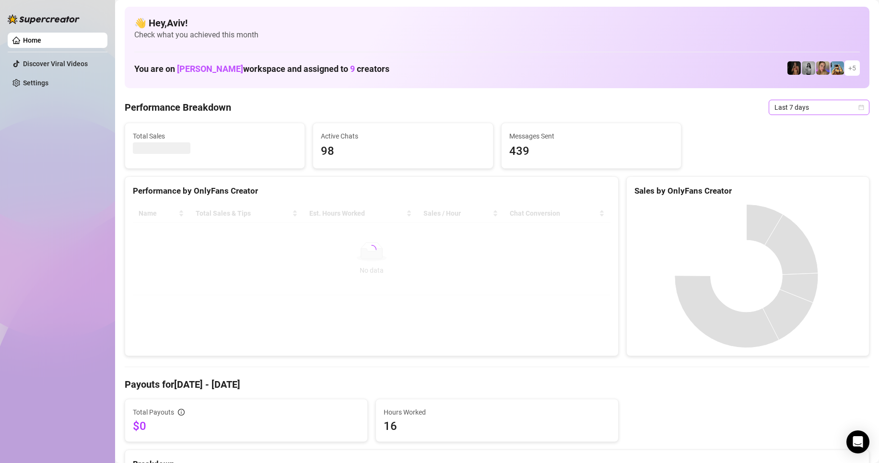
click at [806, 103] on span "Last 7 days" at bounding box center [818, 107] width 89 height 14
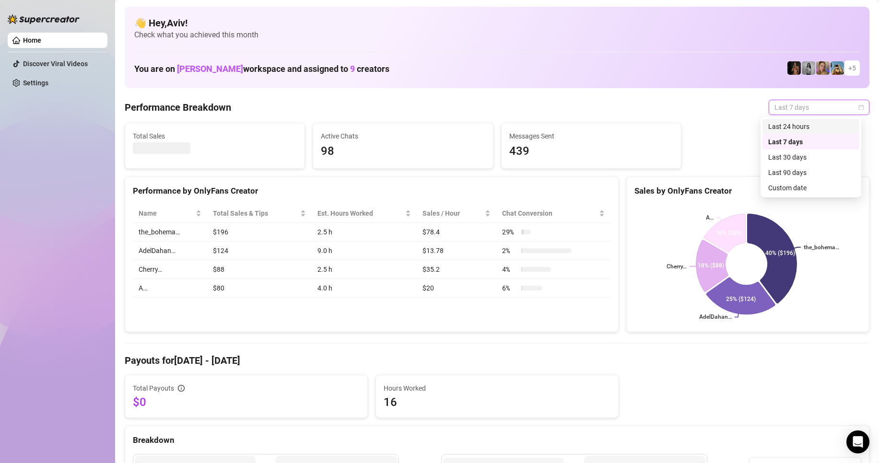
click at [802, 124] on div "Last 24 hours" at bounding box center [810, 126] width 85 height 11
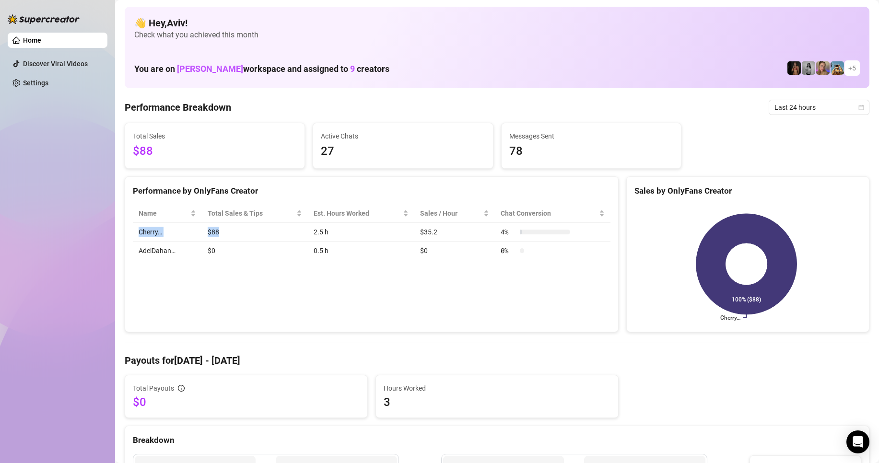
drag, startPoint x: 232, startPoint y: 234, endPoint x: 137, endPoint y: 232, distance: 94.5
click at [137, 232] on tr "Cherry… $88 2.5 h $35.2 4 %" at bounding box center [371, 232] width 477 height 19
click at [137, 232] on td "Cherry…" at bounding box center [167, 232] width 69 height 19
drag, startPoint x: 137, startPoint y: 232, endPoint x: 544, endPoint y: 229, distance: 407.0
click at [544, 229] on tr "Cherry… $88 2.5 h $35.2 4 %" at bounding box center [371, 232] width 477 height 19
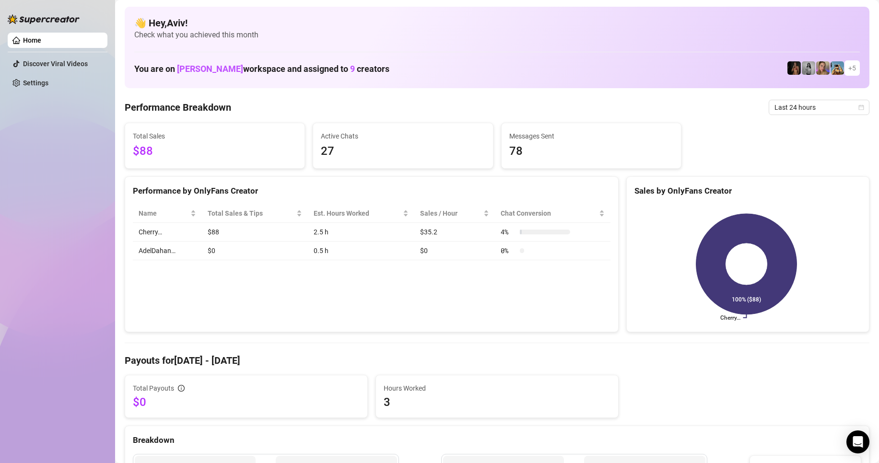
click at [517, 309] on div "Performance by OnlyFans Creator Name Total Sales & Tips Est. Hours Worked Sales…" at bounding box center [372, 254] width 494 height 156
click at [57, 60] on link "Discover Viral Videos" at bounding box center [55, 64] width 65 height 8
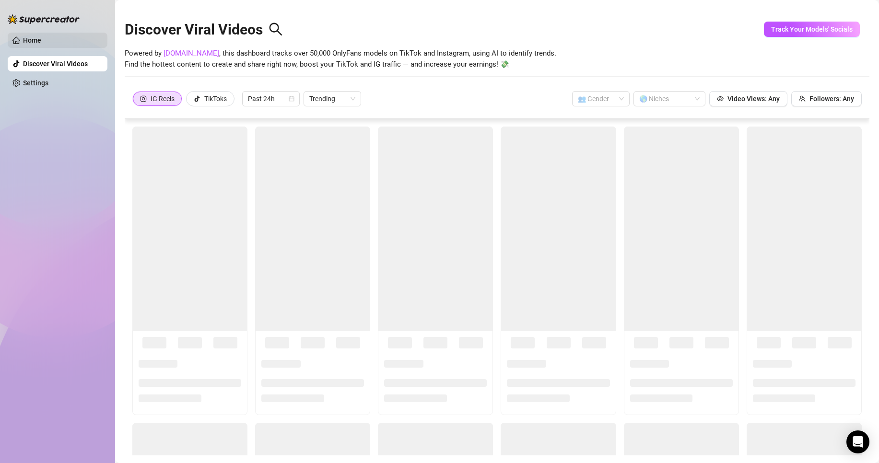
click at [41, 41] on link "Home" at bounding box center [32, 40] width 18 height 8
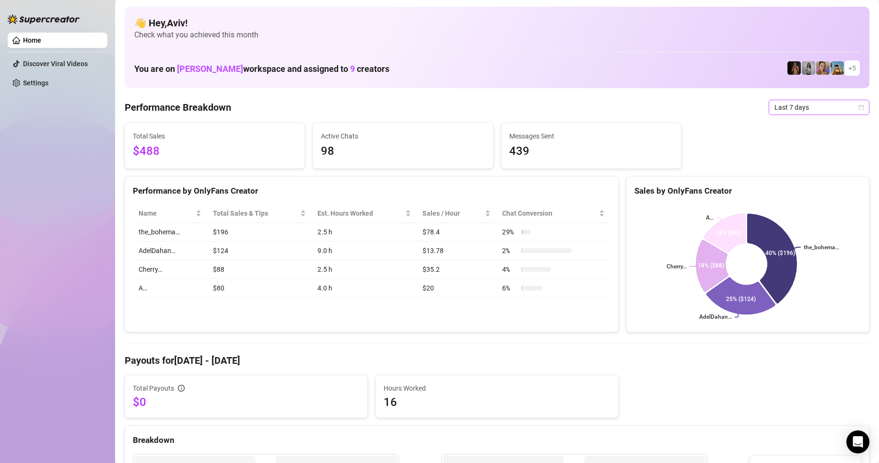
click at [802, 102] on span "Last 7 days" at bounding box center [818, 107] width 89 height 14
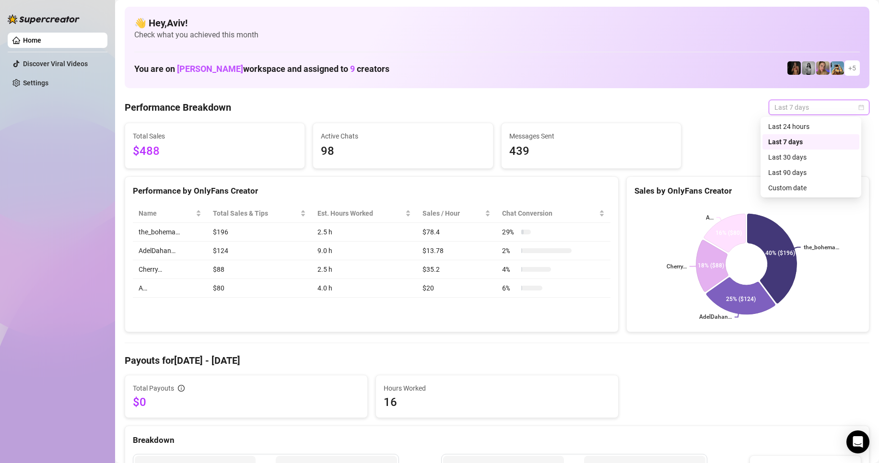
click at [253, 257] on td "$124" at bounding box center [259, 251] width 105 height 19
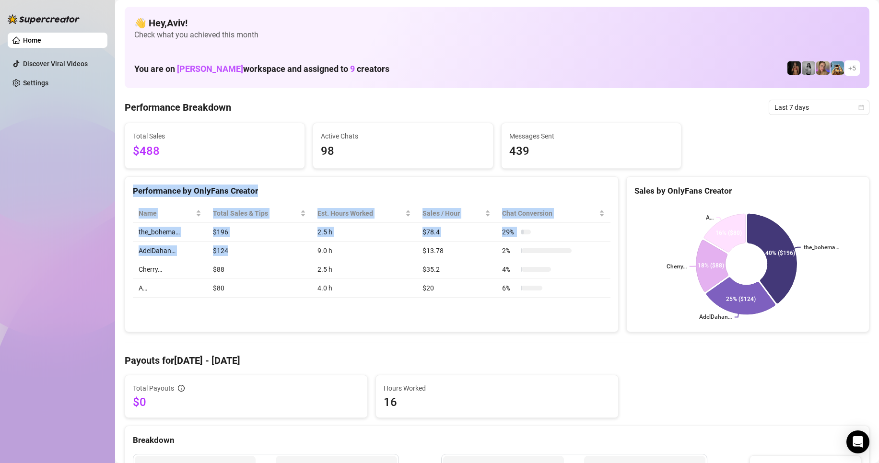
drag, startPoint x: 240, startPoint y: 255, endPoint x: 132, endPoint y: 185, distance: 128.6
click at [132, 185] on div "Performance by OnlyFans Creator Name Total Sales & Tips Est. Hours Worked Sales…" at bounding box center [372, 254] width 494 height 156
click at [132, 185] on div "Performance by OnlyFans Creator" at bounding box center [371, 187] width 493 height 21
drag, startPoint x: 132, startPoint y: 185, endPoint x: 569, endPoint y: 310, distance: 453.7
click at [569, 310] on div "Performance by OnlyFans Creator Name Total Sales & Tips Est. Hours Worked Sales…" at bounding box center [372, 254] width 494 height 156
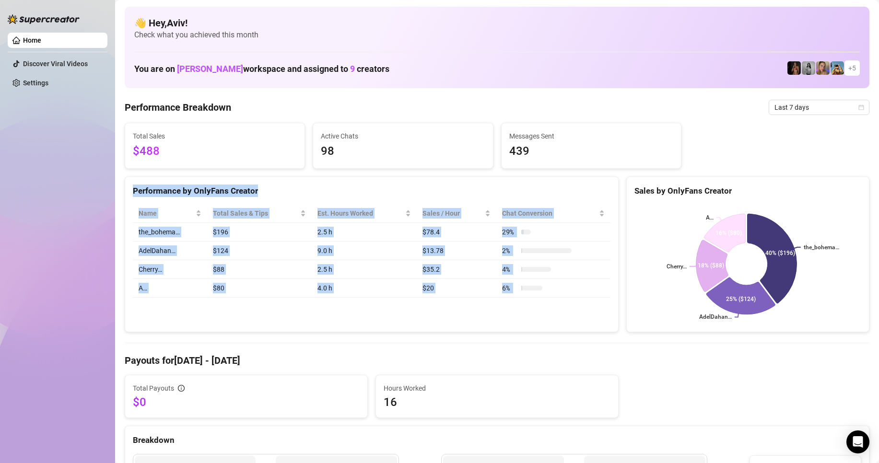
click at [569, 310] on div "Performance by OnlyFans Creator Name Total Sales & Tips Est. Hours Worked Sales…" at bounding box center [372, 254] width 494 height 156
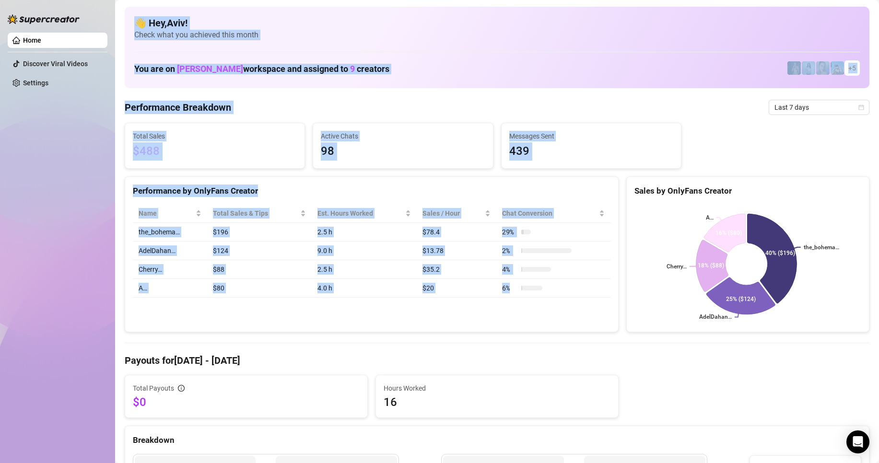
drag, startPoint x: 563, startPoint y: 299, endPoint x: 113, endPoint y: 183, distance: 464.9
click at [90, 183] on div "Home Discover Viral Videos Settings After OnlyFans cut GMT+1 Europe/London Last…" at bounding box center [439, 231] width 879 height 463
click at [183, 224] on td "the_bohema…" at bounding box center [170, 232] width 74 height 19
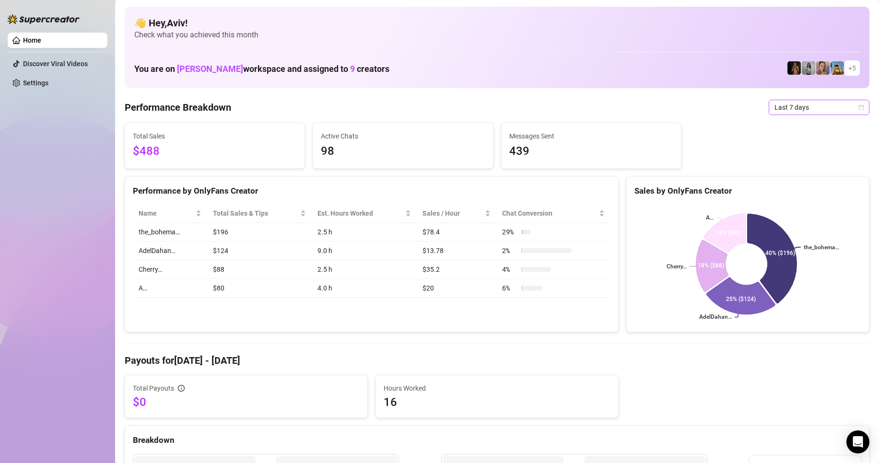
click at [802, 108] on span "Last 7 days" at bounding box center [818, 107] width 89 height 14
click at [784, 127] on div "Last 24 hours" at bounding box center [810, 126] width 85 height 11
